Goal: Check status: Check status

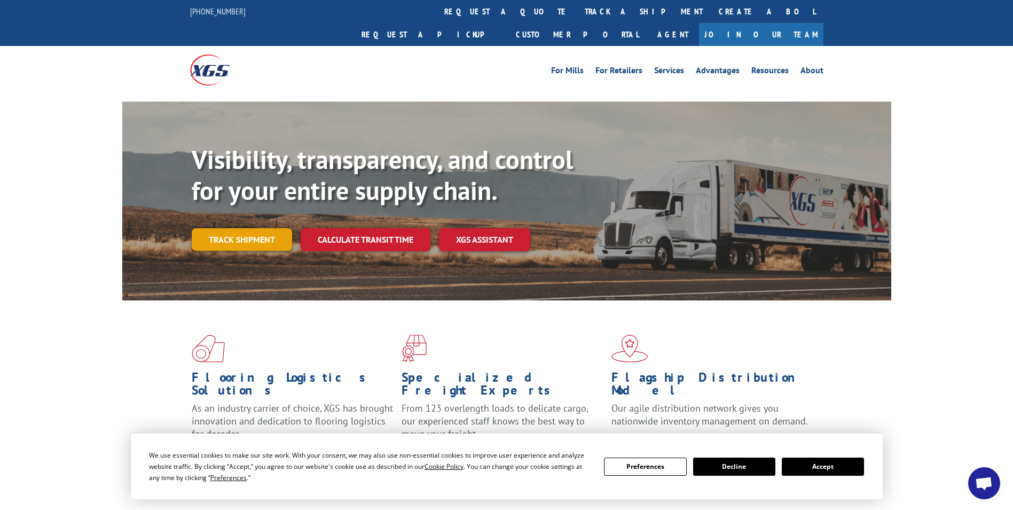
click at [252, 228] on link "Track shipment" at bounding box center [242, 239] width 100 height 22
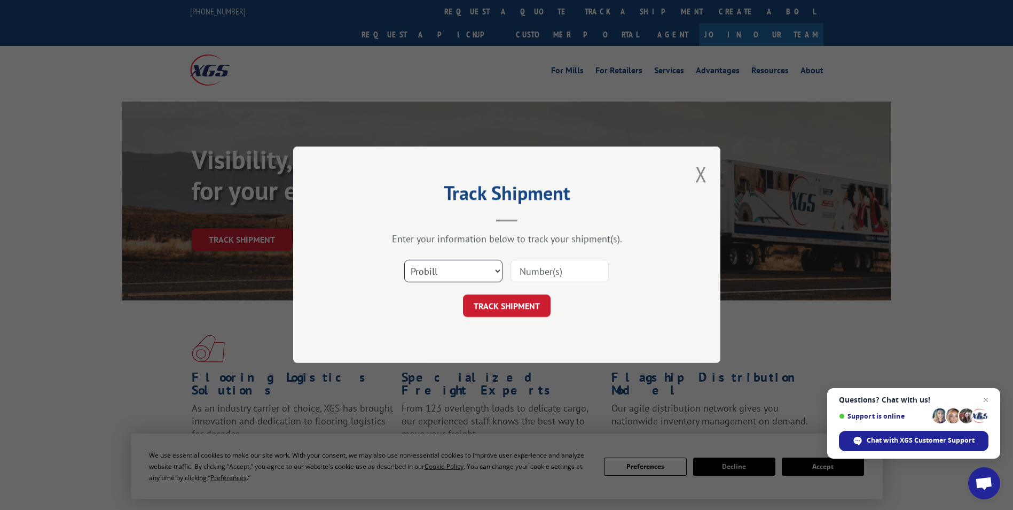
click at [499, 272] on select "Select category... Probill BOL PO" at bounding box center [453, 271] width 98 height 22
select select "bol"
click at [404, 260] on select "Select category... Probill BOL PO" at bounding box center [453, 271] width 98 height 22
click at [570, 273] on input at bounding box center [560, 271] width 98 height 22
type input "2841851"
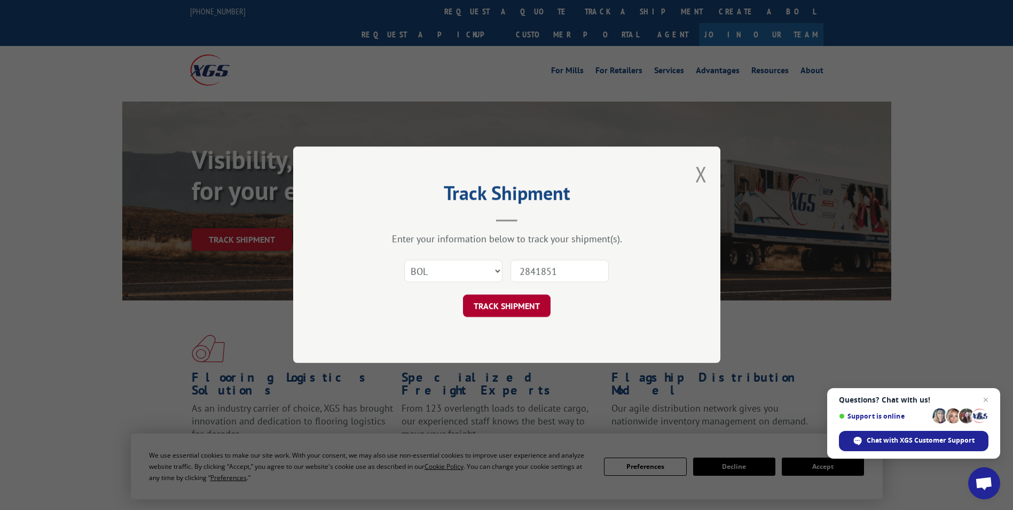
click at [498, 302] on button "TRACK SHIPMENT" at bounding box center [507, 306] width 88 height 22
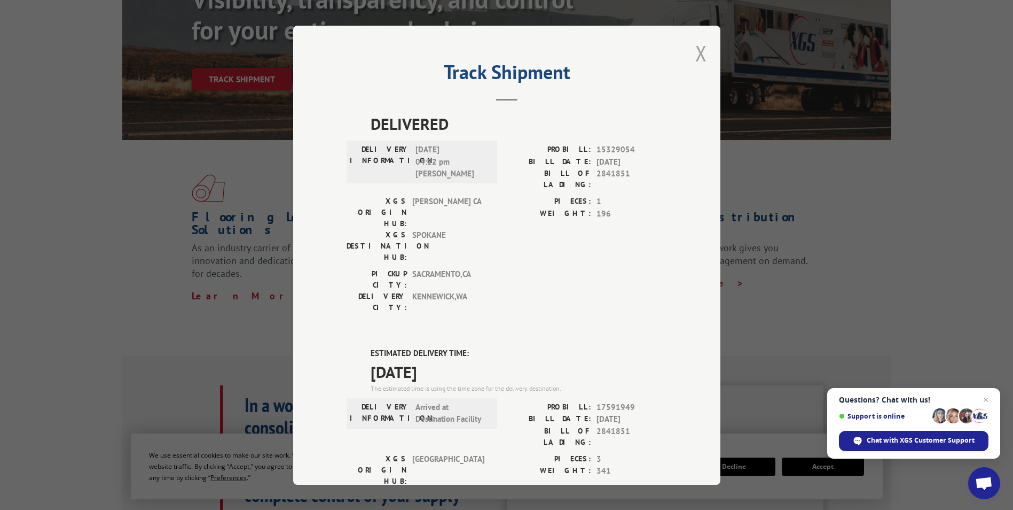
click at [698, 54] on button "Close modal" at bounding box center [701, 53] width 12 height 28
